Goal: Task Accomplishment & Management: Use online tool/utility

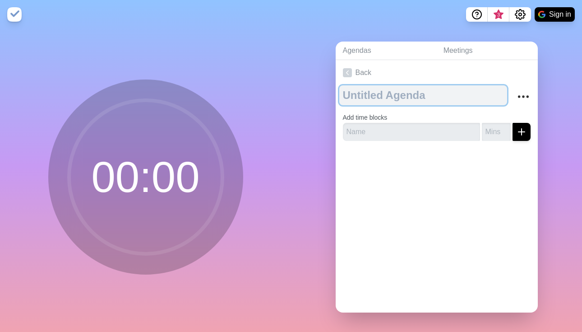
click at [356, 94] on textarea at bounding box center [423, 95] width 168 height 20
type textarea "OpEx Meeting"
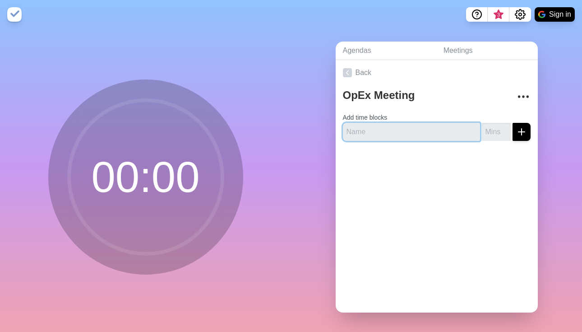
click at [370, 133] on input "text" at bounding box center [411, 132] width 137 height 18
click at [455, 68] on link "Back" at bounding box center [437, 72] width 202 height 25
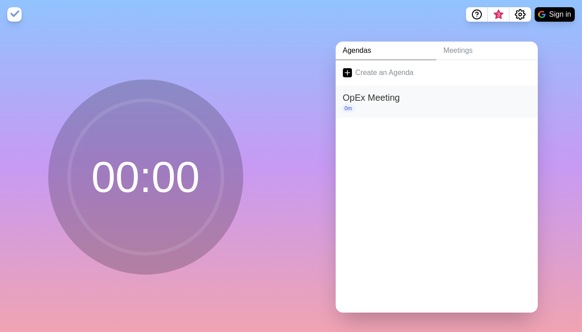
click at [380, 95] on h2 "OpEx Meeting" at bounding box center [437, 98] width 188 height 14
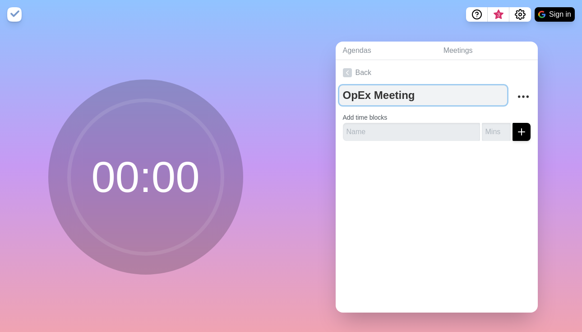
click at [378, 94] on textarea "OpEx Meeting" at bounding box center [423, 95] width 168 height 20
click at [377, 94] on textarea "OpEx Meeting" at bounding box center [423, 95] width 168 height 20
type textarea "OpEx Team Meeting"
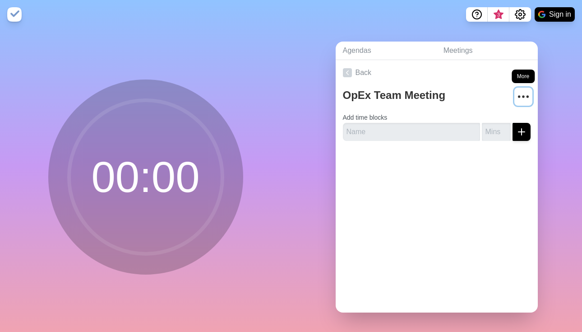
click at [519, 90] on icon "More" at bounding box center [523, 96] width 14 height 14
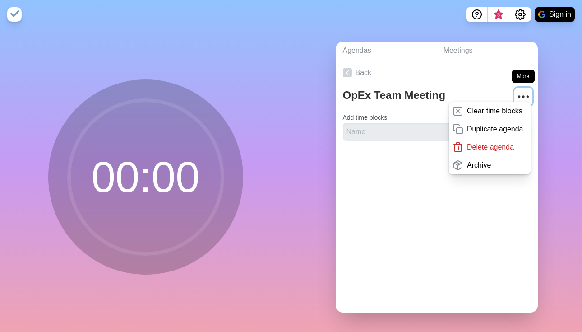
click at [518, 91] on icon "More" at bounding box center [523, 96] width 14 height 14
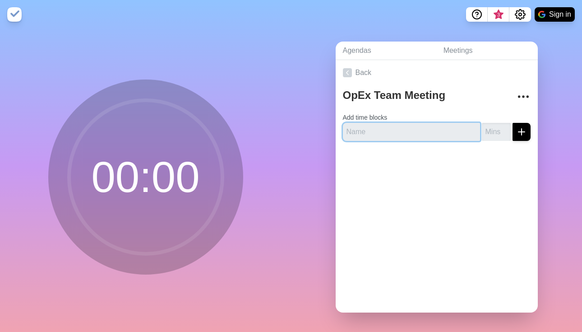
click at [434, 126] on input "text" at bounding box center [411, 132] width 137 height 18
click at [385, 128] on input "text" at bounding box center [411, 132] width 137 height 18
click at [422, 129] on input "text" at bounding box center [411, 132] width 137 height 18
type input "Intro & Value"
click at [484, 131] on input "number" at bounding box center [496, 132] width 29 height 18
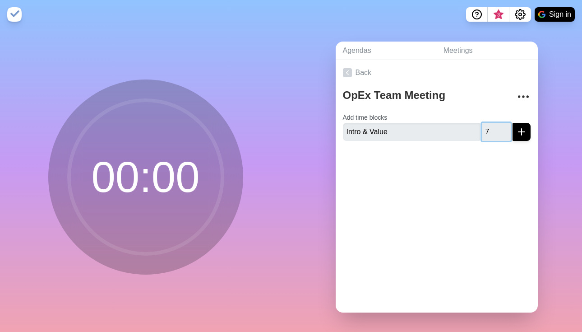
type input "7"
click at [513, 123] on button "submit" at bounding box center [522, 132] width 18 height 18
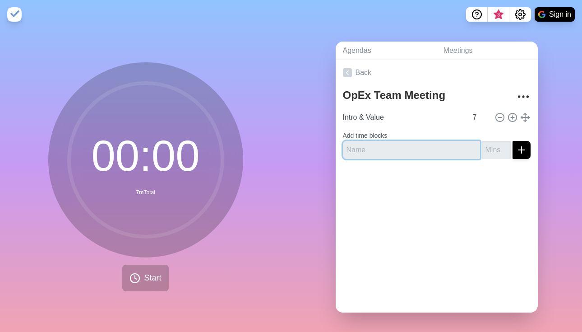
click at [404, 148] on input "text" at bounding box center [411, 150] width 137 height 18
click at [409, 147] on input "text" at bounding box center [411, 150] width 137 height 18
type input "Question of the Week"
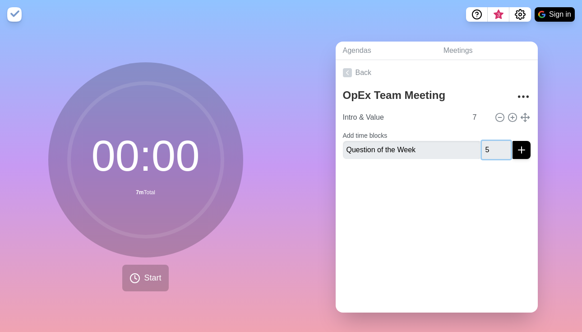
type input "5"
click at [513, 141] on button "submit" at bounding box center [522, 150] width 18 height 18
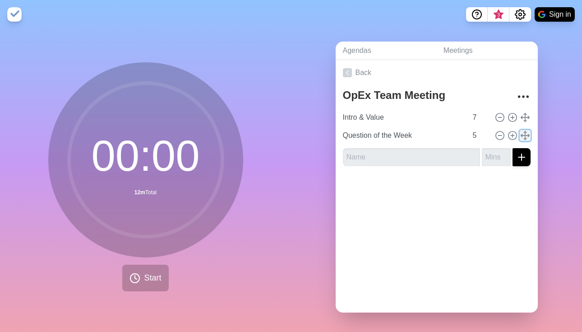
click at [520, 132] on icon at bounding box center [525, 135] width 10 height 10
click at [495, 120] on icon at bounding box center [500, 117] width 10 height 10
type input "Question of the Week"
type input "5"
click at [495, 120] on icon at bounding box center [500, 117] width 10 height 10
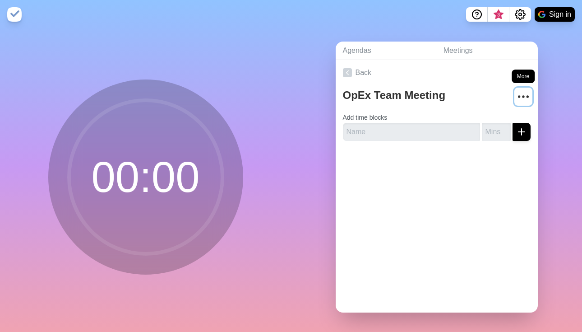
click at [519, 96] on circle "More" at bounding box center [519, 96] width 1 height 1
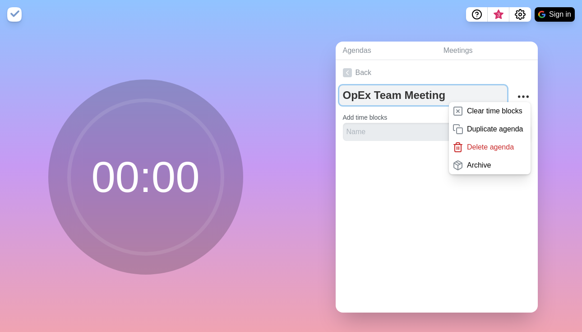
click at [457, 85] on textarea "OpEx Team Meeting" at bounding box center [423, 95] width 168 height 20
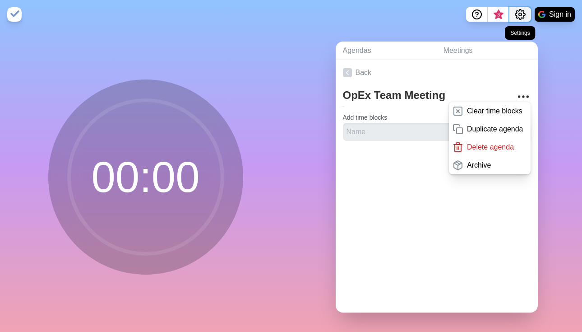
click at [520, 15] on circle "Settings" at bounding box center [520, 14] width 3 height 3
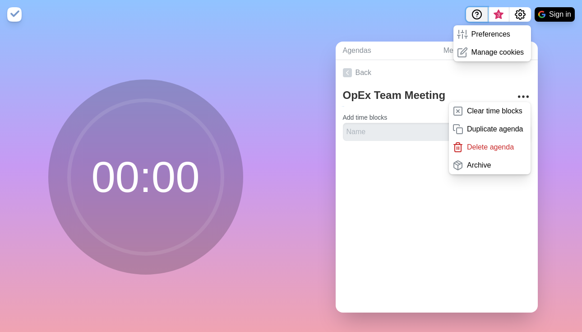
click at [477, 14] on icon "Help" at bounding box center [477, 13] width 3 height 3
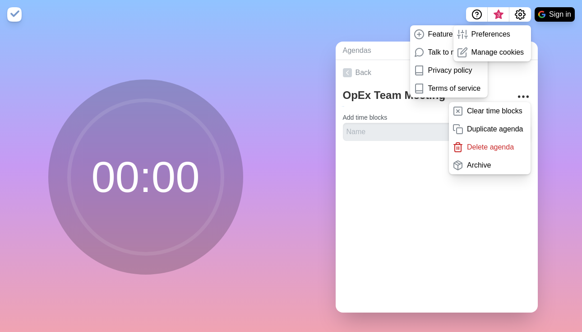
click at [429, 16] on nav "Feature request Talk to me Privacy policy Terms of service 3 Preferences Manage…" at bounding box center [291, 14] width 582 height 29
click at [538, 66] on div "Agendas Meetings Back OpEx Team Meeting Clear time blocks Duplicate agenda Dele…" at bounding box center [436, 180] width 291 height 303
click at [525, 54] on div "Manage cookies" at bounding box center [493, 52] width 78 height 18
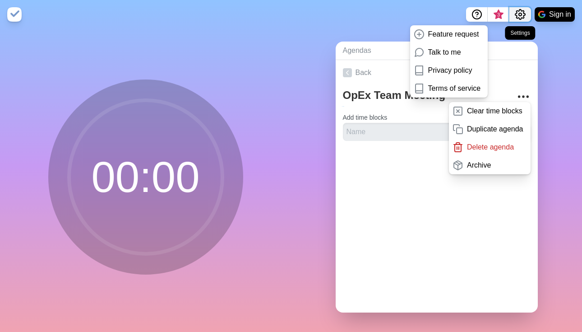
click at [524, 16] on icon "Settings" at bounding box center [520, 14] width 11 height 11
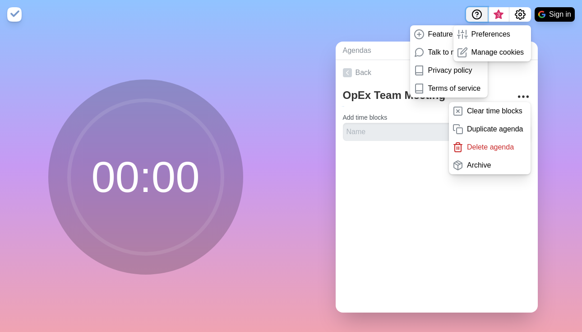
click at [479, 12] on icon "Help" at bounding box center [477, 14] width 11 height 11
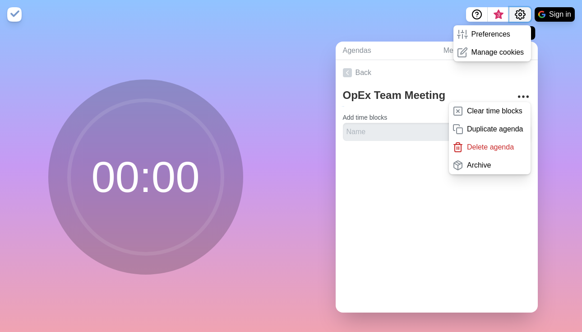
click at [520, 11] on icon "Settings" at bounding box center [520, 14] width 11 height 11
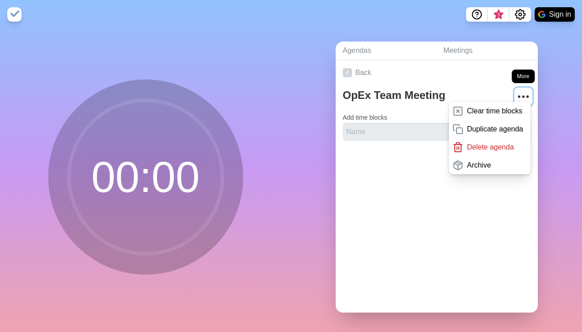
click at [516, 95] on icon "More" at bounding box center [523, 96] width 14 height 14
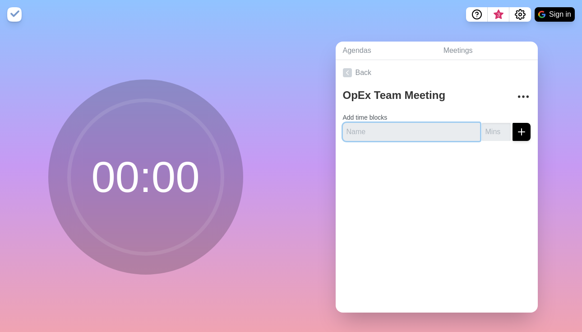
click at [394, 131] on input "text" at bounding box center [411, 132] width 137 height 18
type input "Intro & Value"
click at [482, 133] on input "number" at bounding box center [496, 132] width 29 height 18
type input "5"
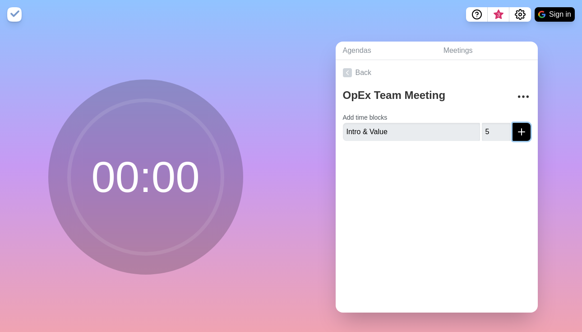
click at [516, 134] on icon "submit" at bounding box center [521, 131] width 11 height 11
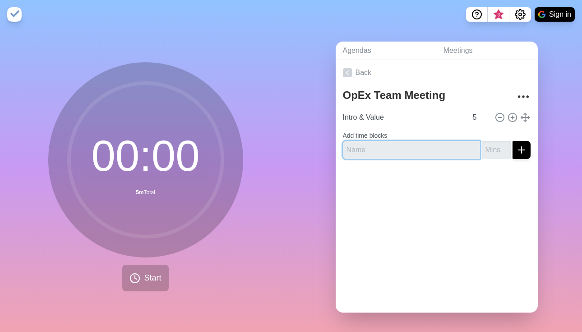
click at [417, 146] on input "text" at bounding box center [411, 150] width 137 height 18
type input "Q"
type input "W"
type input "Question of the Week"
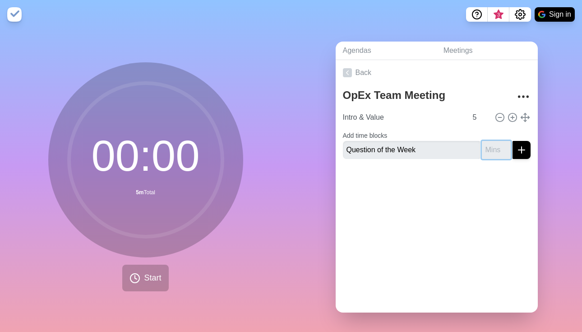
click at [482, 153] on input "number" at bounding box center [496, 150] width 29 height 18
type input "5"
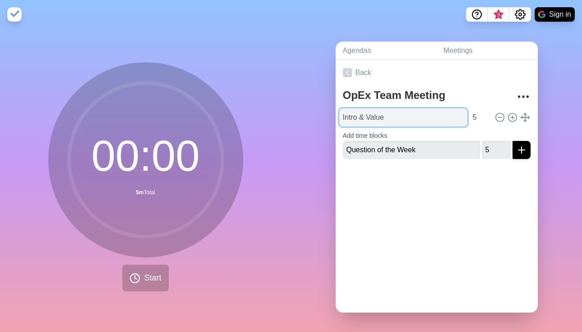
click at [368, 112] on input "Intro & Value" at bounding box center [403, 117] width 128 height 18
click at [349, 113] on input "Intro & Value" at bounding box center [403, 117] width 128 height 18
paste input "& Check-In"
type input "Check-In & Value"
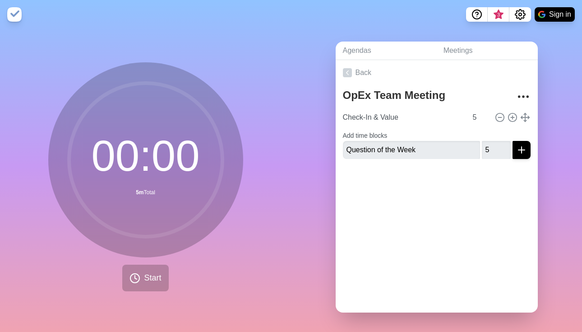
click at [446, 218] on div "Back OpEx Team Meeting Check-In & Value 5 Add time blocks Question of the Week 5" at bounding box center [437, 186] width 202 height 252
click at [517, 152] on button "submit" at bounding box center [522, 150] width 18 height 18
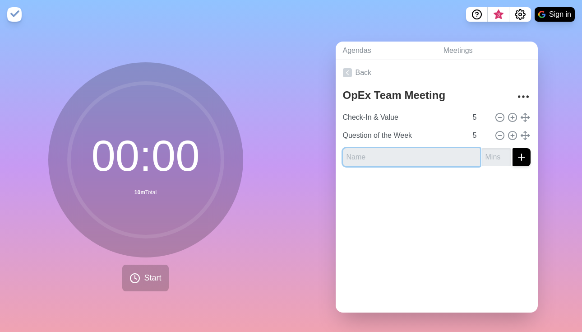
click at [425, 153] on input "text" at bounding box center [411, 157] width 137 height 18
click at [402, 155] on input "text" at bounding box center [411, 157] width 137 height 18
type input "Individual items - ER"
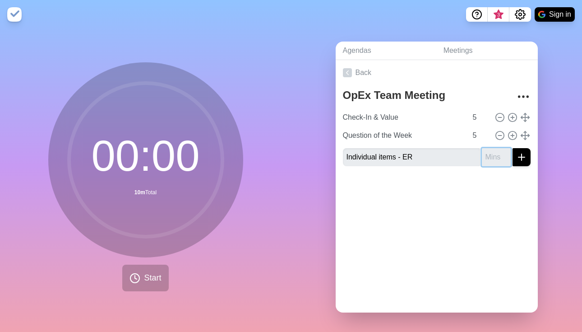
click at [486, 160] on input "number" at bounding box center [496, 157] width 29 height 18
type input "6"
click at [516, 158] on icon "submit" at bounding box center [521, 157] width 11 height 11
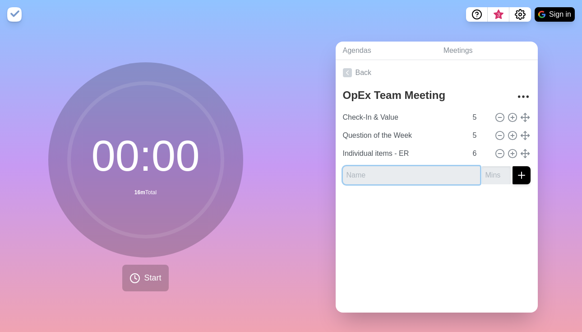
click at [404, 168] on input "text" at bounding box center [411, 175] width 137 height 18
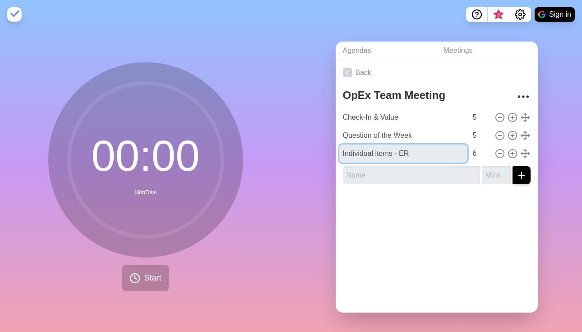
drag, startPoint x: 414, startPoint y: 149, endPoint x: 191, endPoint y: 151, distance: 223.0
click at [191, 151] on div "00 : 00 16m Total Start Agendas Meetings Back OpEx Team Meeting Check-In & Valu…" at bounding box center [291, 180] width 582 height 303
drag, startPoint x: 371, startPoint y: 151, endPoint x: 456, endPoint y: 145, distance: 85.1
click at [454, 145] on input "Individual items - ER" at bounding box center [403, 153] width 128 height 18
click at [427, 150] on input "Individual items - ER" at bounding box center [403, 153] width 128 height 18
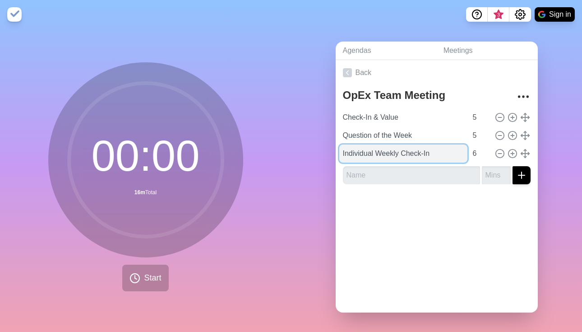
click at [422, 151] on input "Individual Weekly Check-In" at bounding box center [403, 153] width 128 height 18
type input "Individual Weekly Check-In"
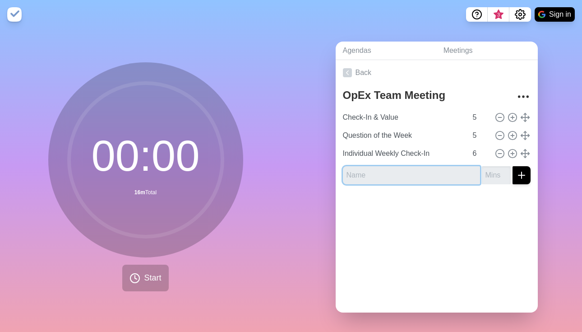
click at [403, 181] on input "text" at bounding box center [411, 175] width 137 height 18
paste input "Individual Weekly Check-In"
type input "Individual Weekly Check-In"
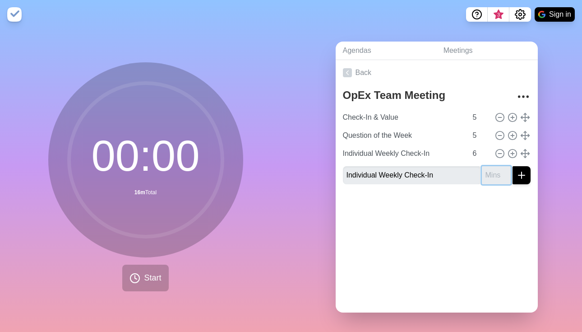
click at [482, 175] on input "number" at bounding box center [496, 175] width 29 height 18
type input "6"
click at [516, 172] on icon "submit" at bounding box center [521, 175] width 11 height 11
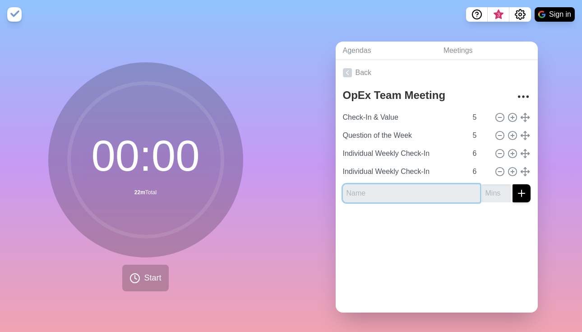
paste input "Individual Weekly Check-In"
type input "Individual Weekly Check-In"
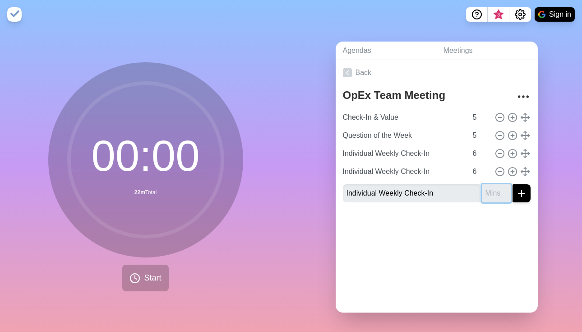
click at [485, 190] on input "number" at bounding box center [496, 193] width 29 height 18
type input "6"
click at [516, 197] on button "submit" at bounding box center [522, 193] width 18 height 18
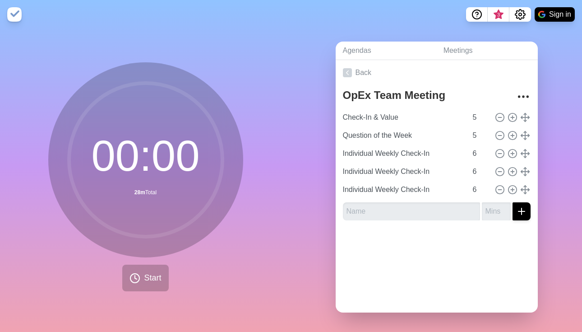
click at [478, 244] on div at bounding box center [437, 245] width 202 height 36
click at [469, 118] on input "5" at bounding box center [480, 117] width 22 height 18
type input "10"
click at [469, 135] on input "5" at bounding box center [480, 135] width 22 height 18
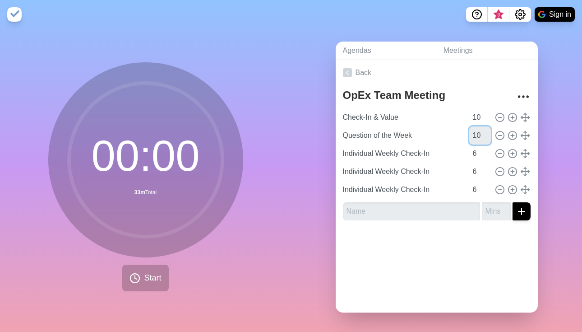
type input "10"
click at [431, 213] on input "text" at bounding box center [411, 211] width 137 height 18
click at [508, 149] on icon at bounding box center [513, 153] width 10 height 10
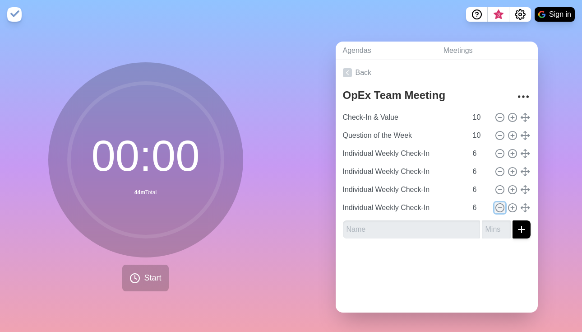
click at [495, 204] on icon at bounding box center [500, 208] width 10 height 10
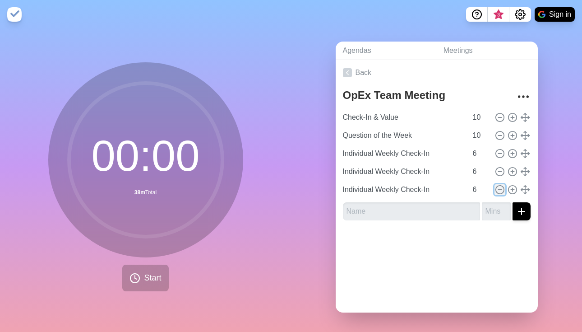
click at [495, 190] on icon at bounding box center [500, 190] width 10 height 10
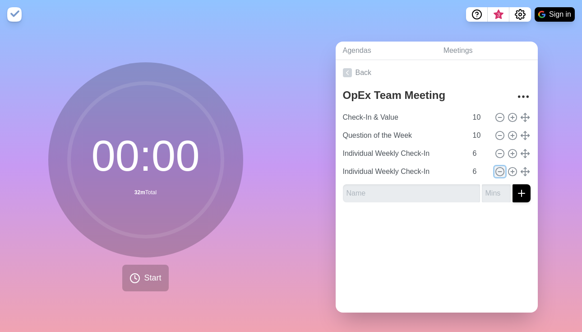
click at [495, 174] on icon at bounding box center [500, 172] width 10 height 10
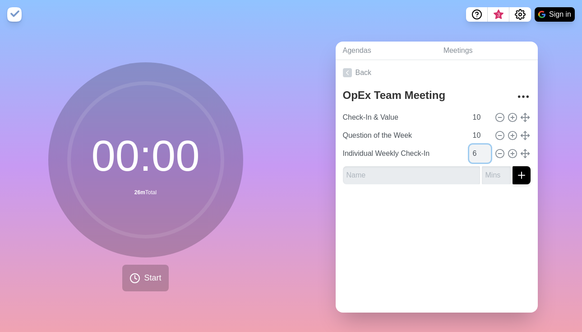
click at [469, 153] on input "6" at bounding box center [480, 153] width 22 height 18
click at [426, 172] on input "text" at bounding box center [411, 175] width 137 height 18
drag, startPoint x: 469, startPoint y: 154, endPoint x: 458, endPoint y: 154, distance: 11.7
click at [469, 154] on input "6" at bounding box center [480, 153] width 22 height 18
drag, startPoint x: 470, startPoint y: 118, endPoint x: 459, endPoint y: 115, distance: 11.3
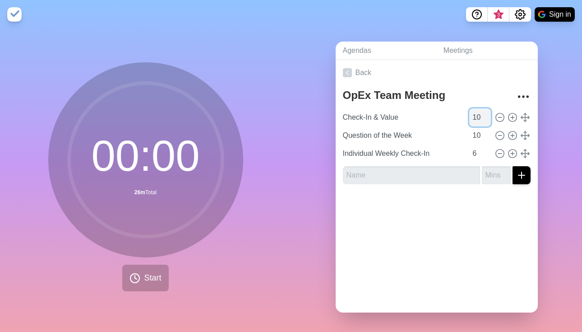
click at [469, 115] on input "10" at bounding box center [480, 117] width 22 height 18
type input "8"
click at [476, 135] on input "9" at bounding box center [480, 135] width 22 height 18
type input "8"
click at [476, 135] on input "8" at bounding box center [480, 135] width 22 height 18
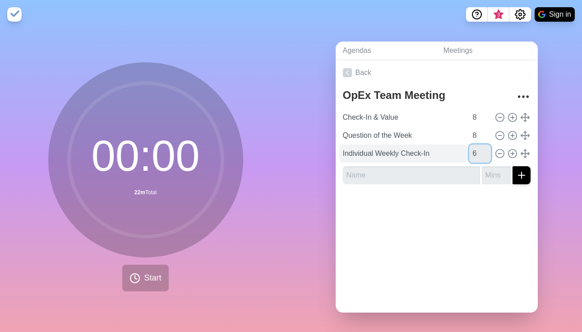
drag, startPoint x: 468, startPoint y: 150, endPoint x: 449, endPoint y: 150, distance: 19.4
click at [455, 150] on div "Individual Weekly Check-In 6" at bounding box center [436, 153] width 195 height 18
type input "8"
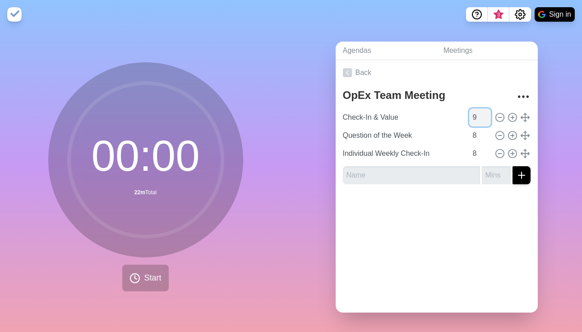
click at [478, 112] on input "9" at bounding box center [480, 117] width 22 height 18
type input "10"
click at [478, 112] on input "10" at bounding box center [480, 117] width 22 height 18
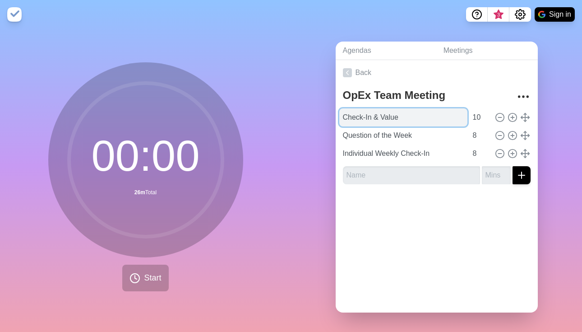
drag, startPoint x: 372, startPoint y: 116, endPoint x: 401, endPoint y: 117, distance: 28.5
click at [401, 117] on input "Check-In & Value" at bounding box center [403, 117] width 128 height 18
type input "Check-In & Headlines"
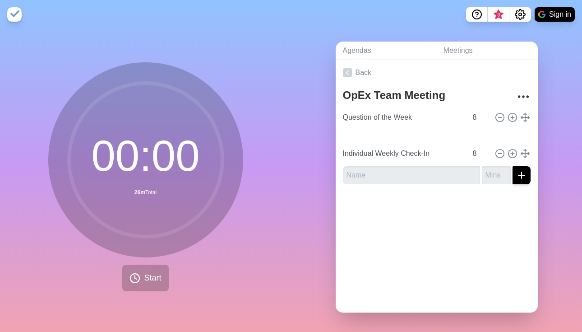
type input "Check-In & Headlines"
type input "10"
type input "Question of the Week"
type input "8"
click at [476, 111] on input "9" at bounding box center [480, 117] width 22 height 18
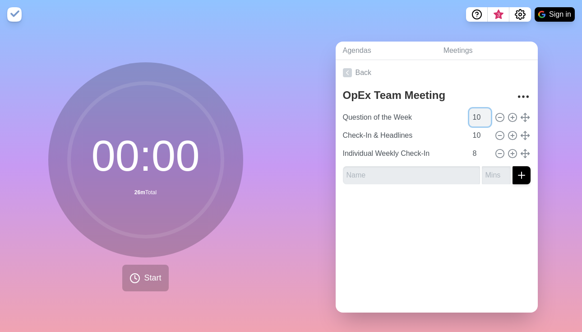
type input "10"
click at [476, 111] on input "10" at bounding box center [480, 117] width 22 height 18
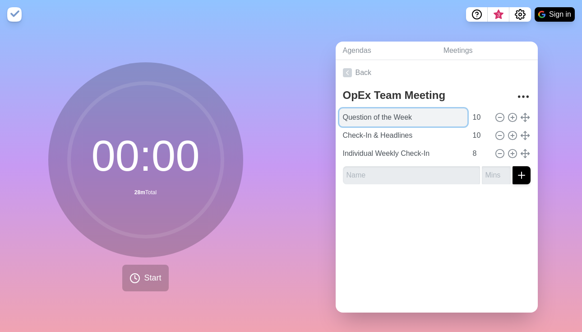
drag, startPoint x: 341, startPoint y: 116, endPoint x: 423, endPoint y: 116, distance: 82.6
click at [423, 116] on input "Question of the Week" at bounding box center [403, 117] width 128 height 18
type input "Check-In & Value of the Week"
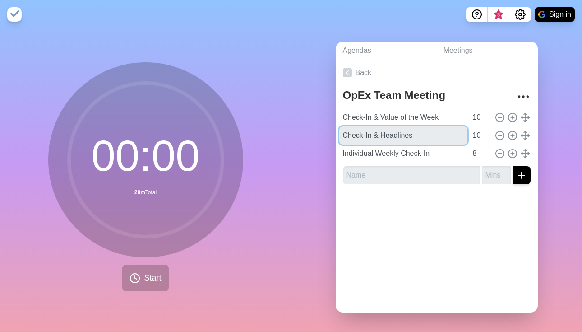
drag, startPoint x: 378, startPoint y: 131, endPoint x: 309, endPoint y: 136, distance: 69.2
click at [309, 136] on div "Agendas Meetings Back OpEx Team Meeting Check-In & Value of the Week 10 Check-I…" at bounding box center [436, 180] width 291 height 303
type input "OpEx Weekly Q & Headlines"
